Goal: Obtain resource: Download file/media

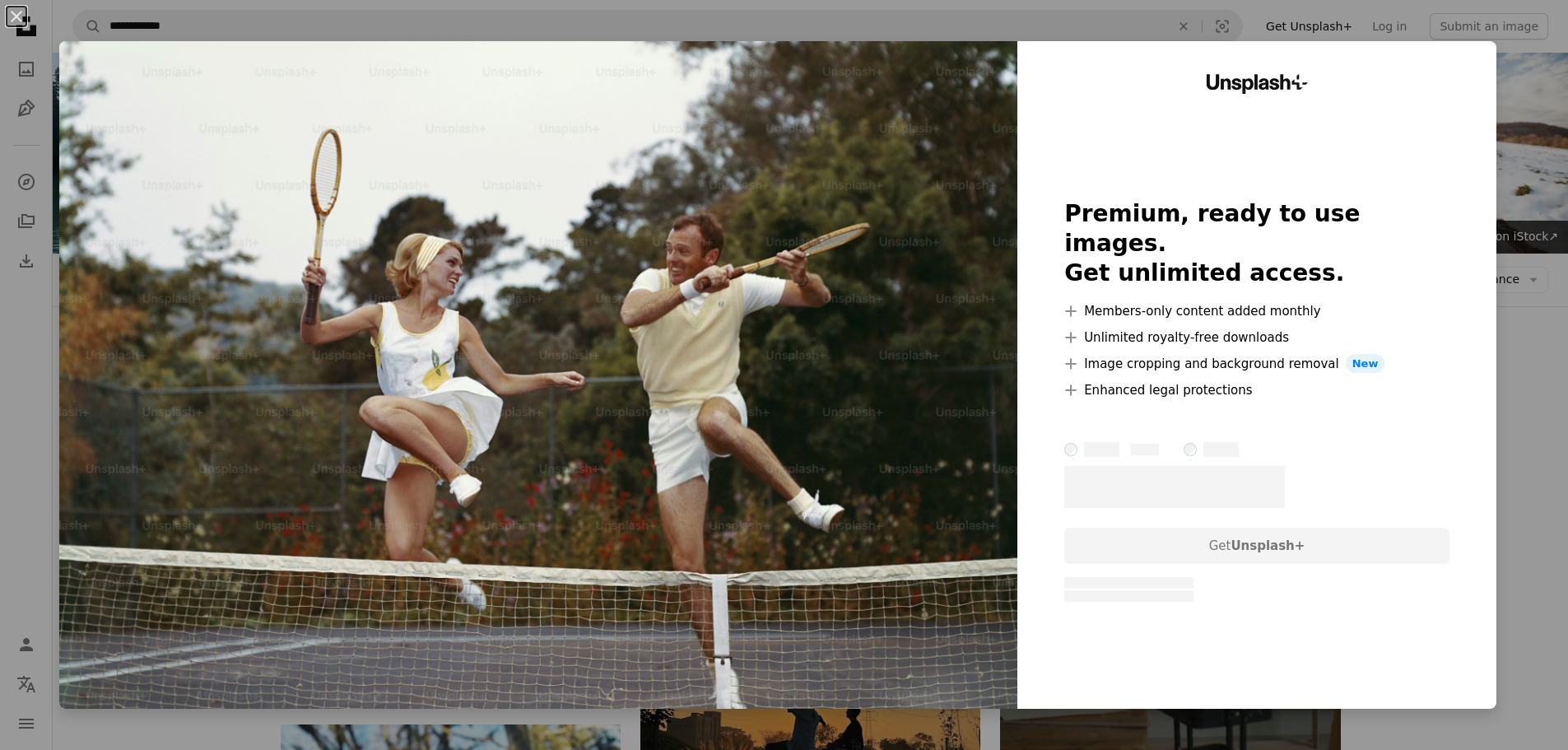
scroll to position [319, 0]
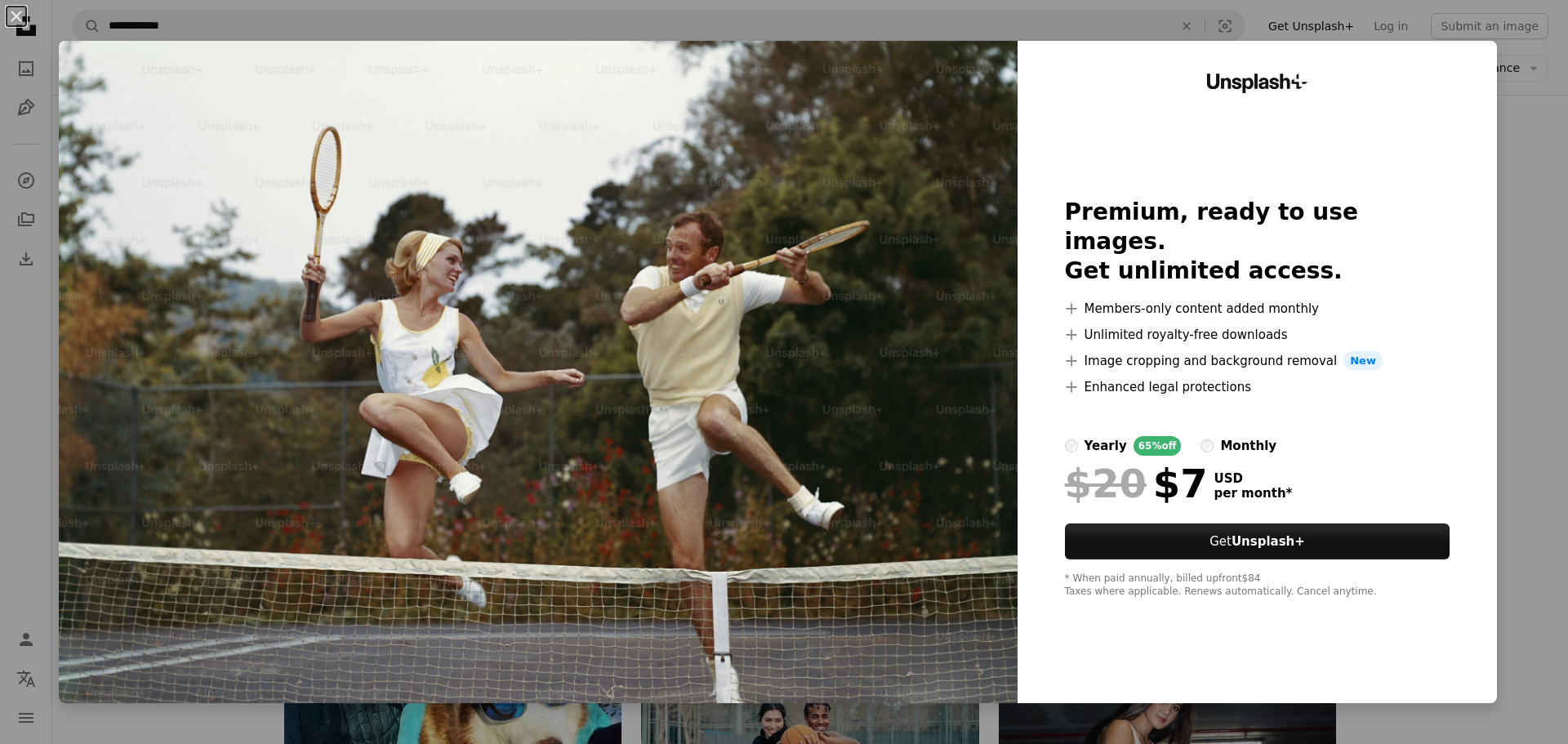
click at [1515, 230] on div "An X shape Unsplash+ Premium, ready to use images. Get unlimited access. A plus…" at bounding box center [784, 372] width 1568 height 744
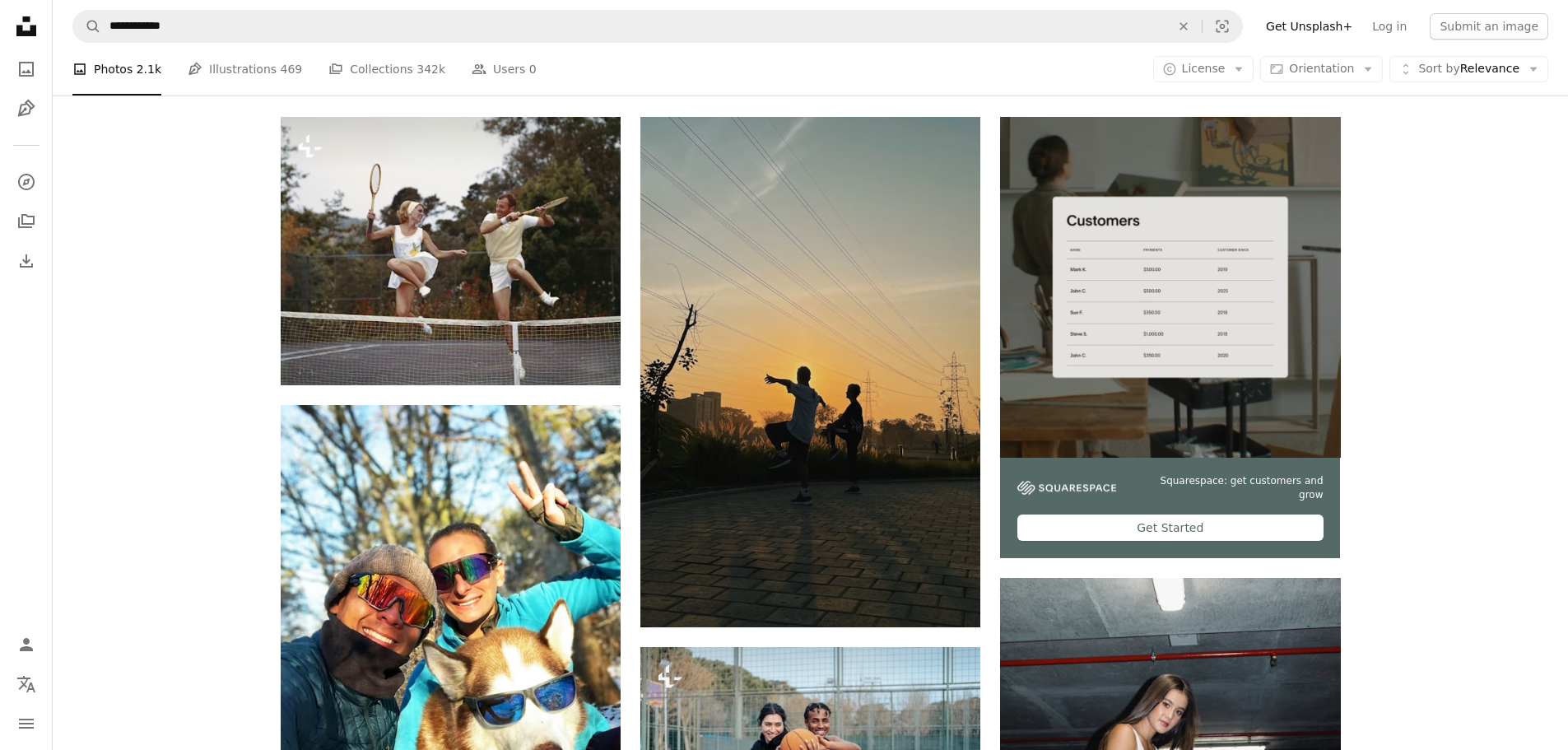
drag, startPoint x: 1567, startPoint y: 142, endPoint x: 1547, endPoint y: 221, distance: 81.5
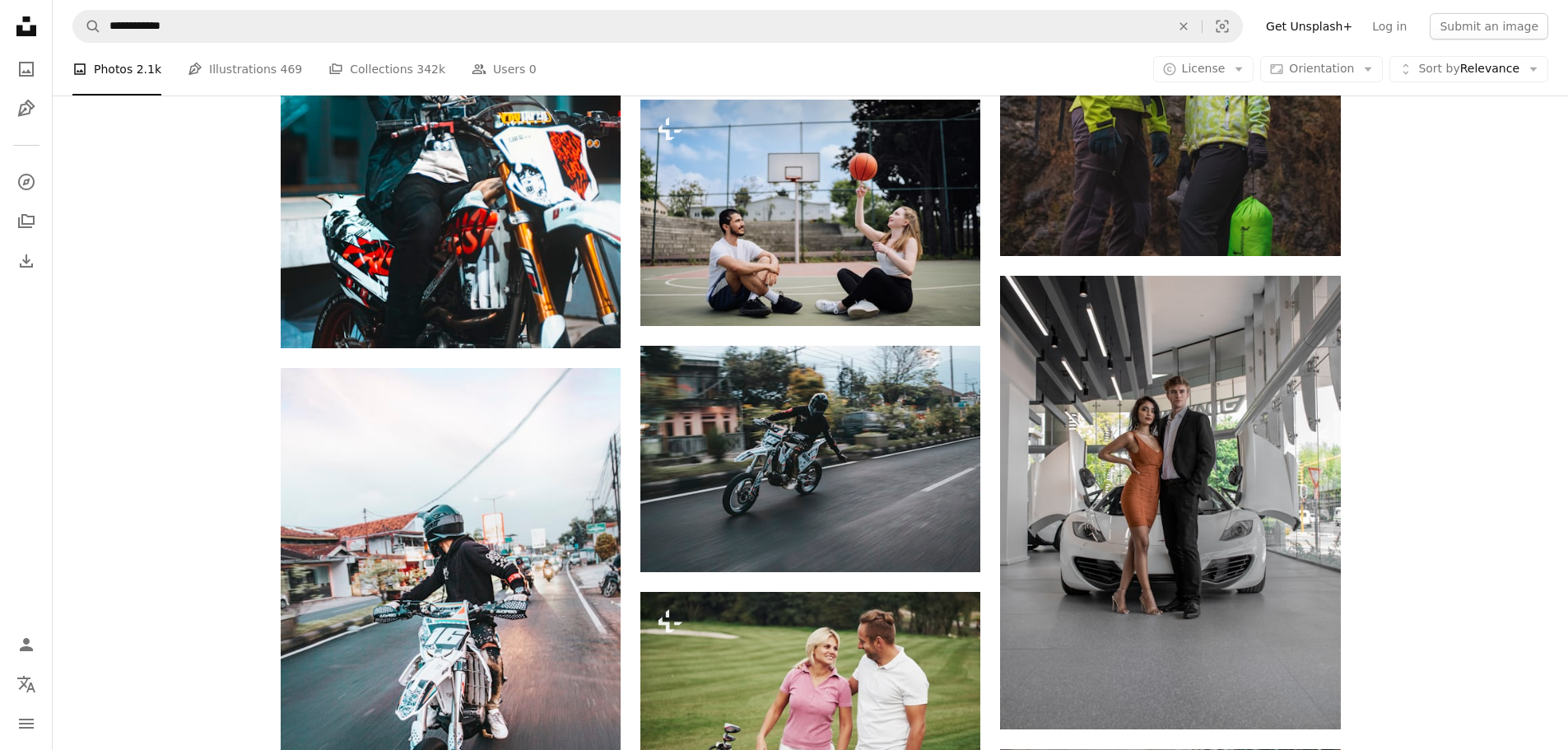
scroll to position [1898, 0]
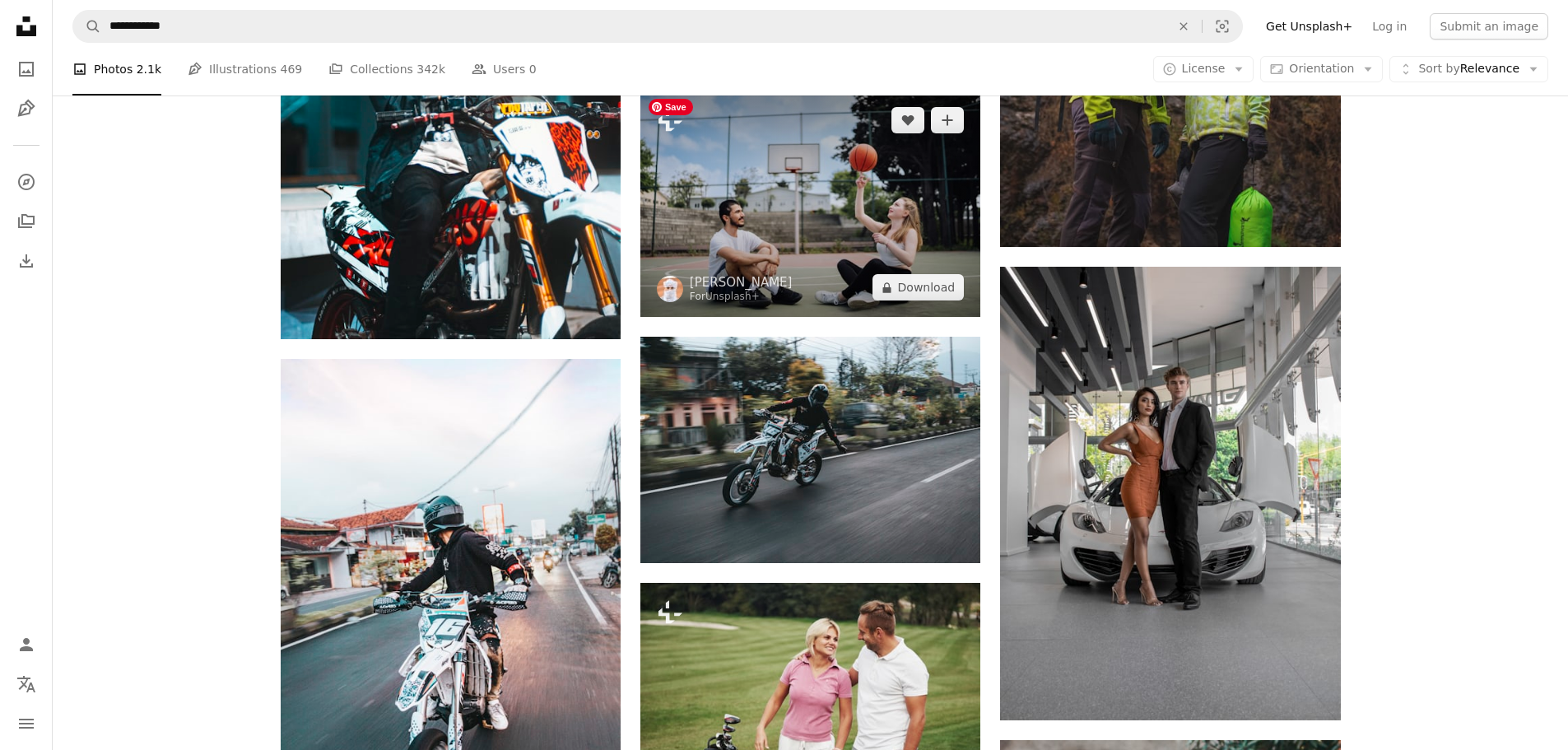
click at [887, 195] on img at bounding box center [810, 204] width 340 height 226
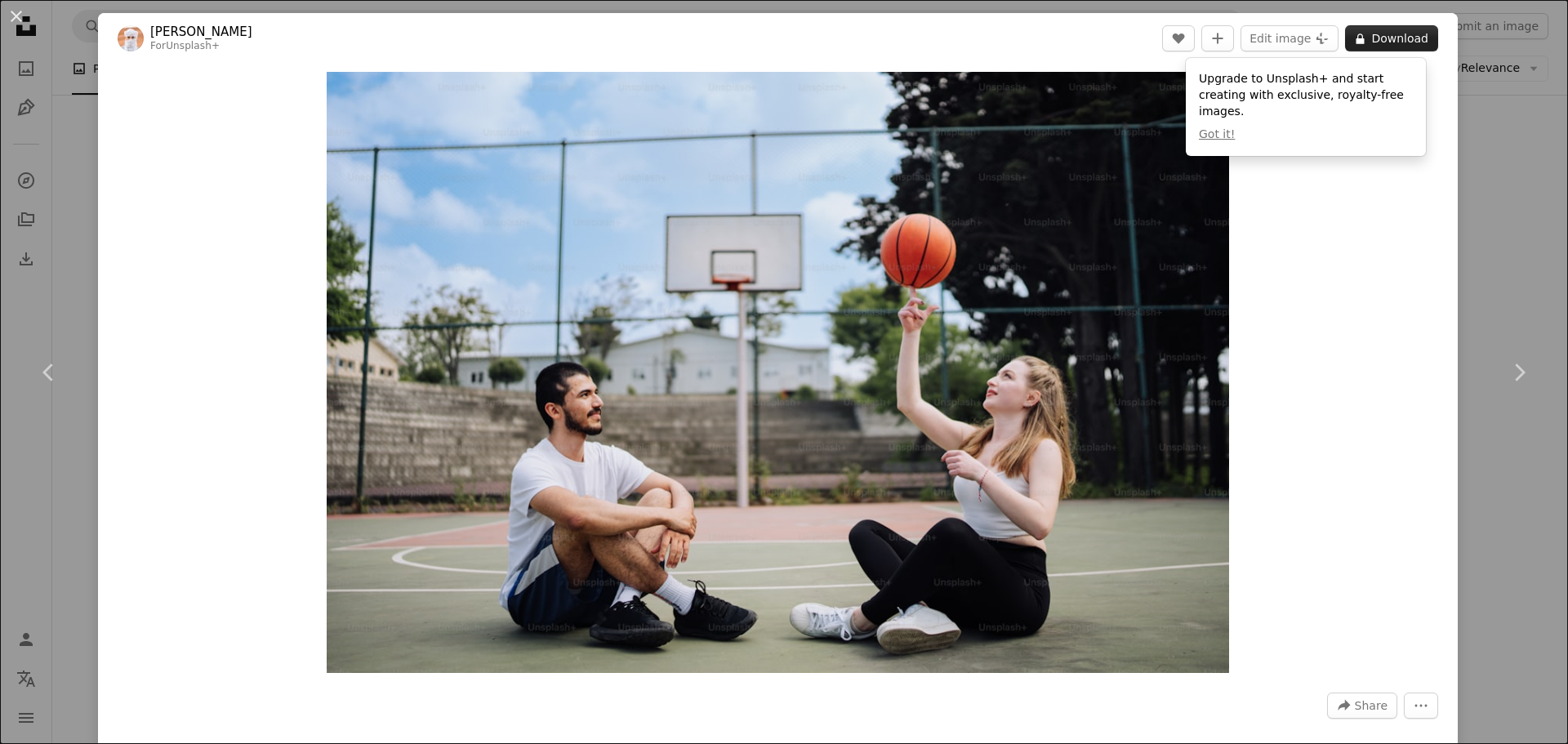
click at [1395, 39] on button "A lock Download" at bounding box center [1392, 37] width 93 height 26
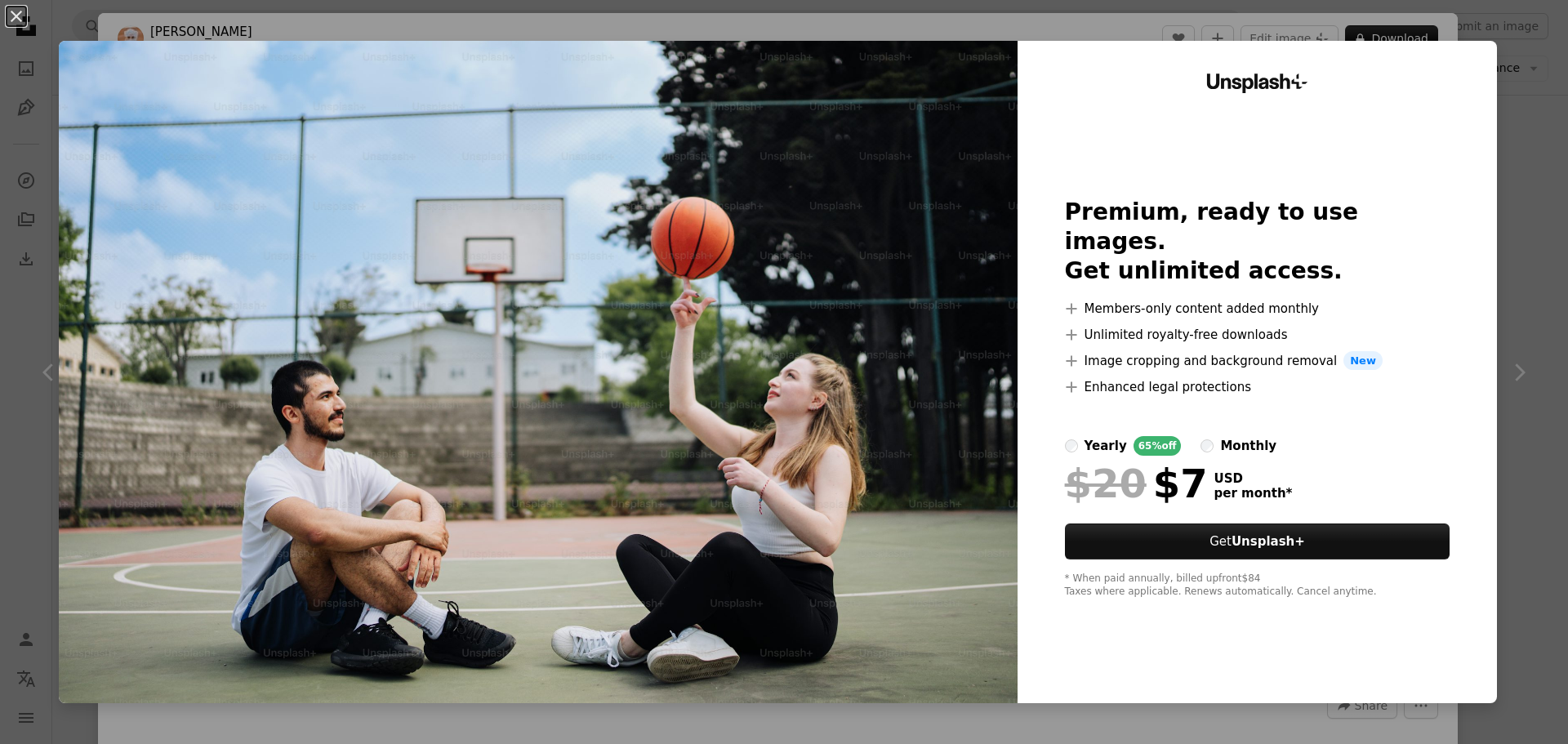
click at [1489, 189] on div "An X shape Unsplash+ Premium, ready to use images. Get unlimited access. A plus…" at bounding box center [784, 372] width 1568 height 744
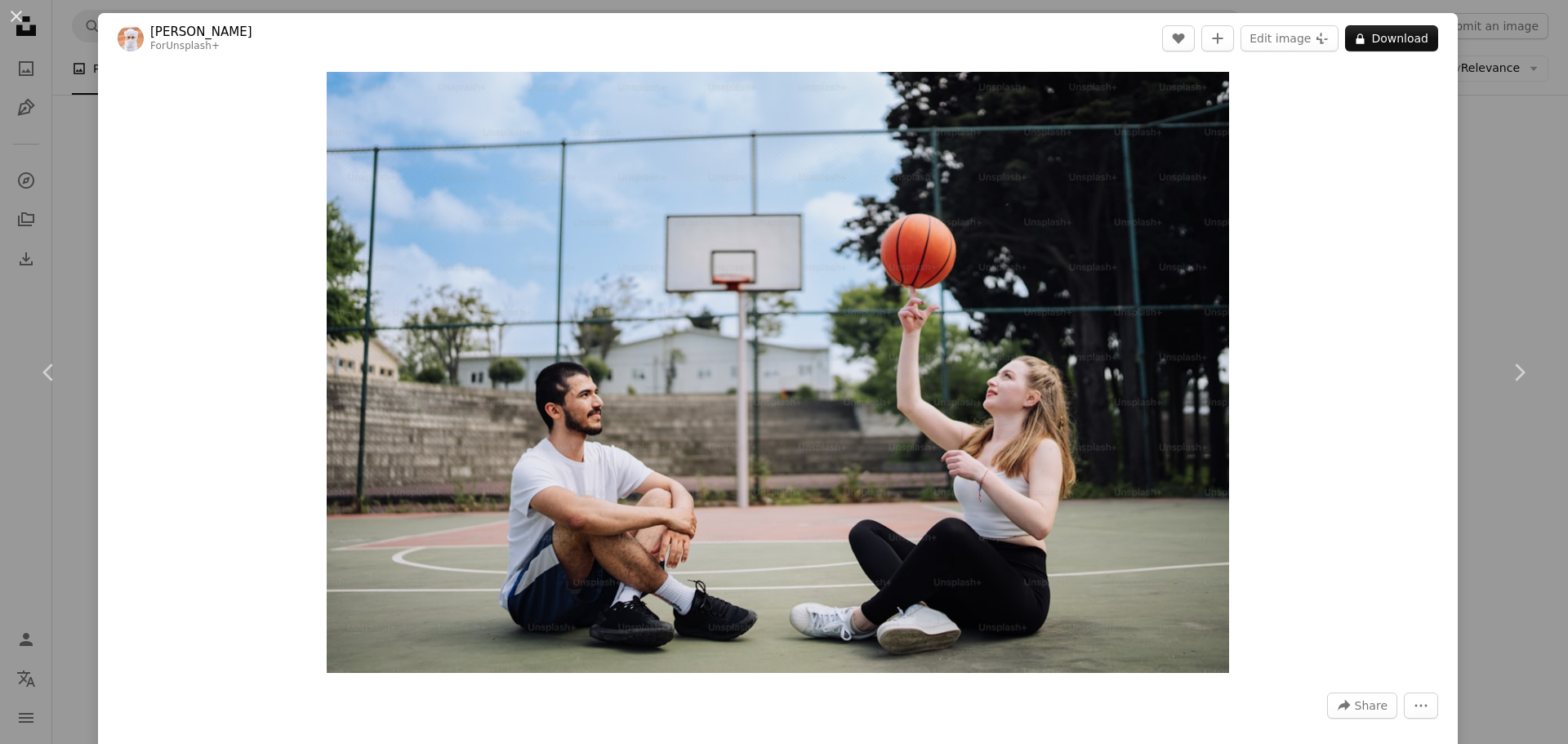
click at [1486, 153] on div "An X shape Chevron left Chevron right Ahmed For Unsplash+ A heart A plus sign E…" at bounding box center [784, 372] width 1568 height 744
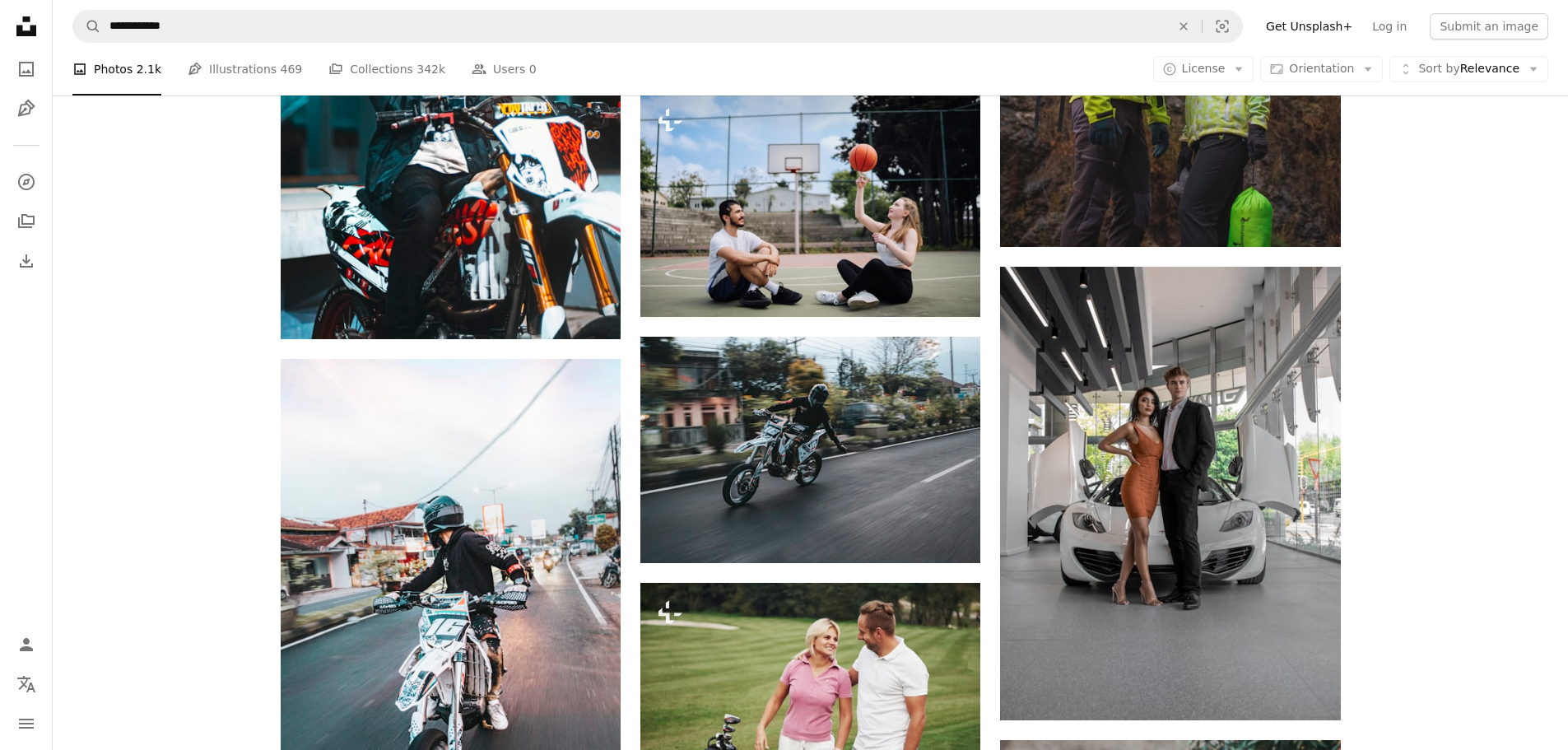
scroll to position [1243, 0]
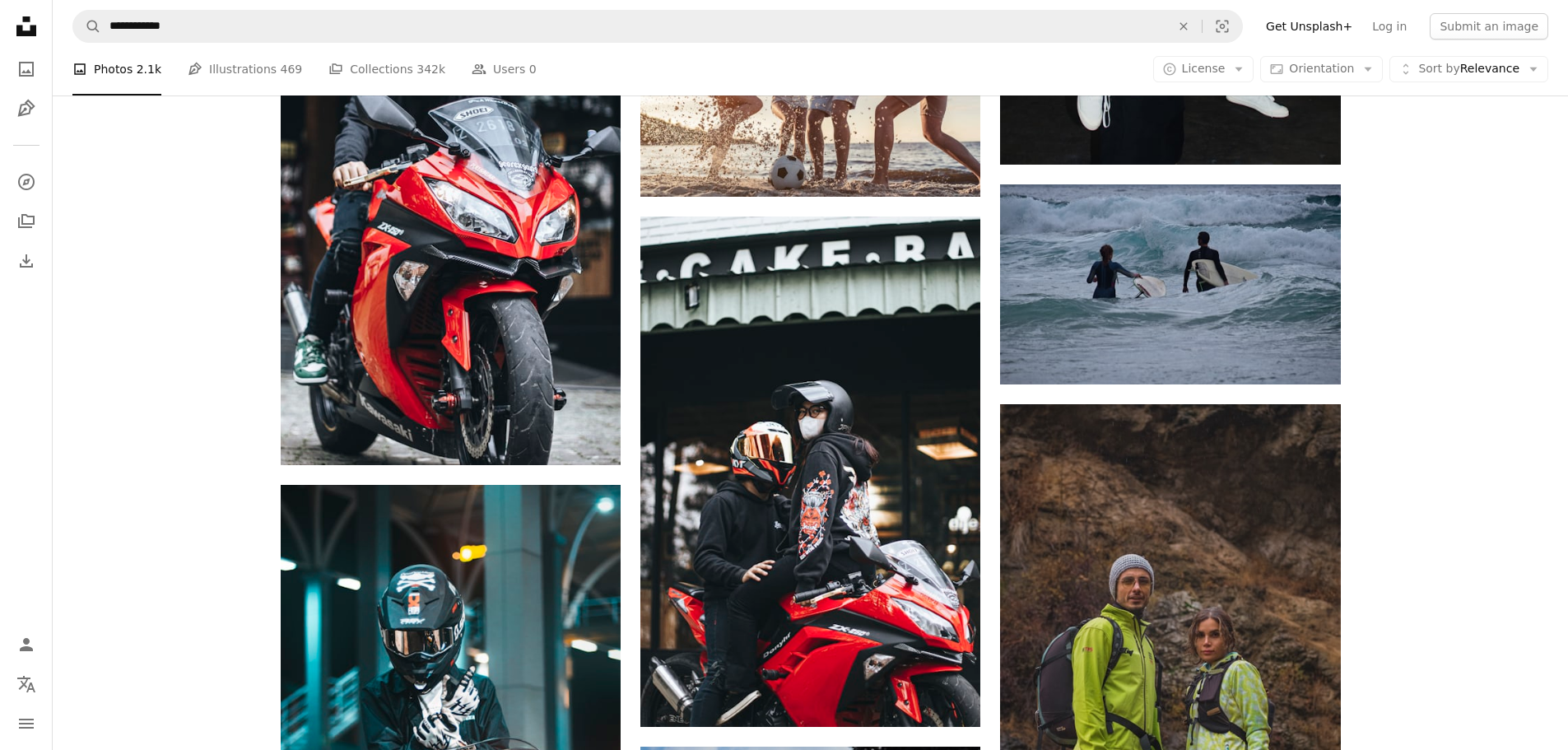
click at [1564, 285] on div "Plus sign for Unsplash+ A heart A plus sign Getty Images For Unsplash+ A lock D…" at bounding box center [810, 673] width 1516 height 2959
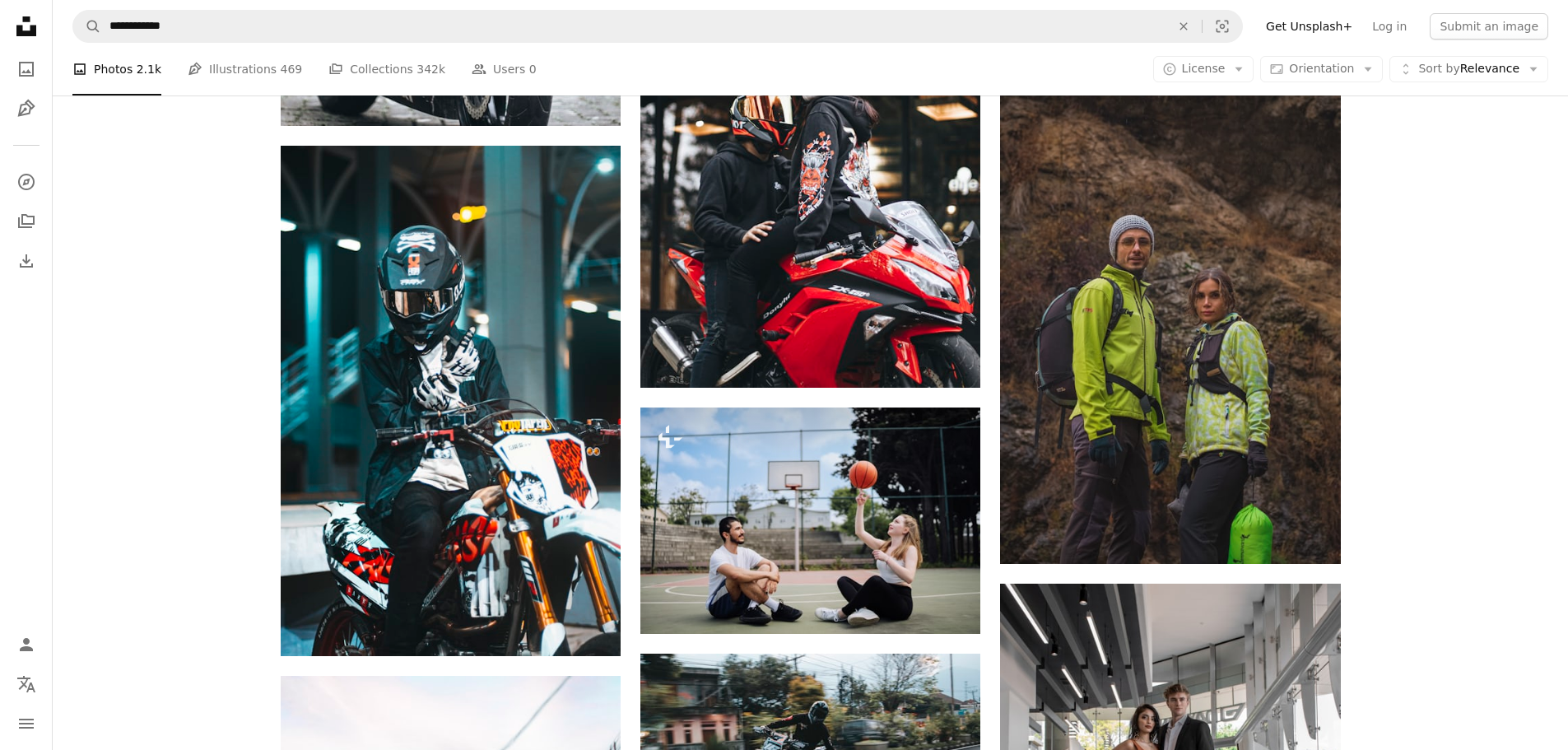
scroll to position [0, 0]
